Goal: Find specific page/section: Find specific page/section

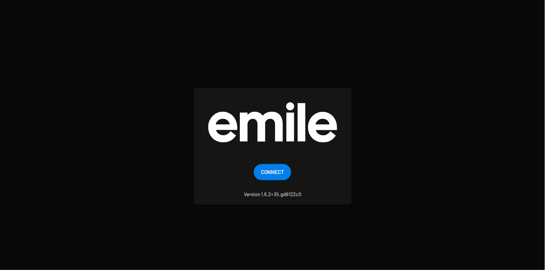
click at [272, 175] on span "Connect" at bounding box center [272, 172] width 23 height 16
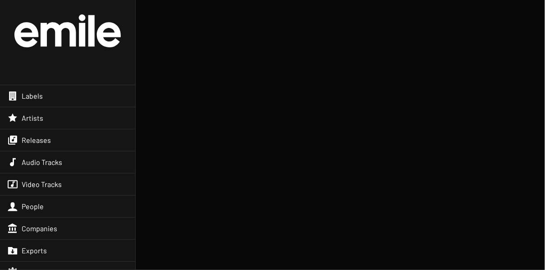
click at [82, 137] on div "Releases" at bounding box center [67, 140] width 135 height 22
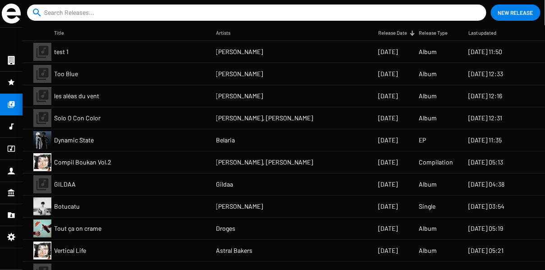
click at [413, 14] on input at bounding box center [258, 13] width 429 height 16
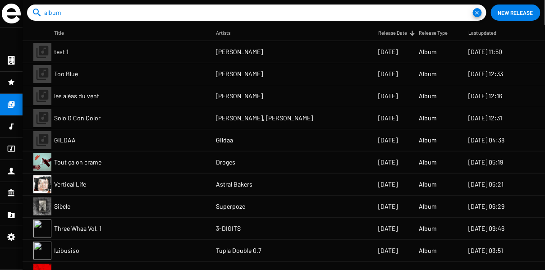
type input "album"
